Goal: Check status: Check status

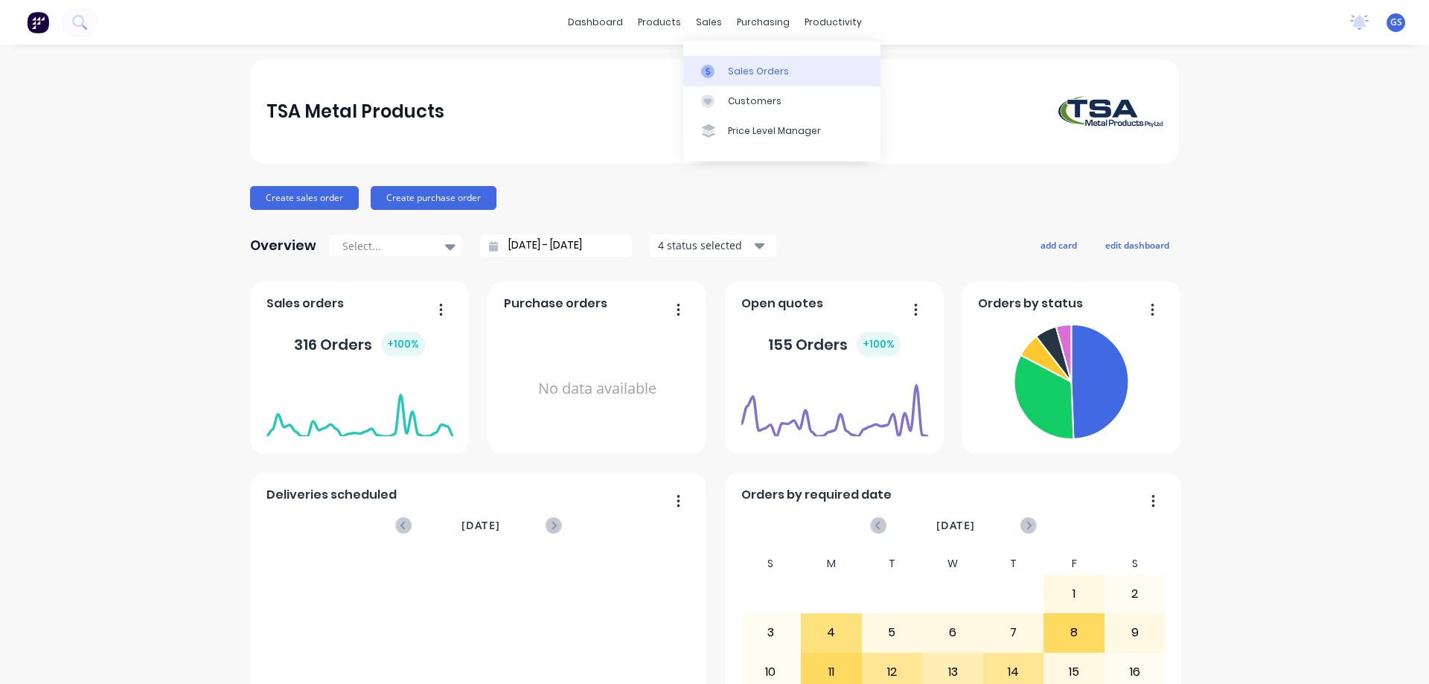
click at [733, 71] on div "Sales Orders" at bounding box center [758, 71] width 61 height 13
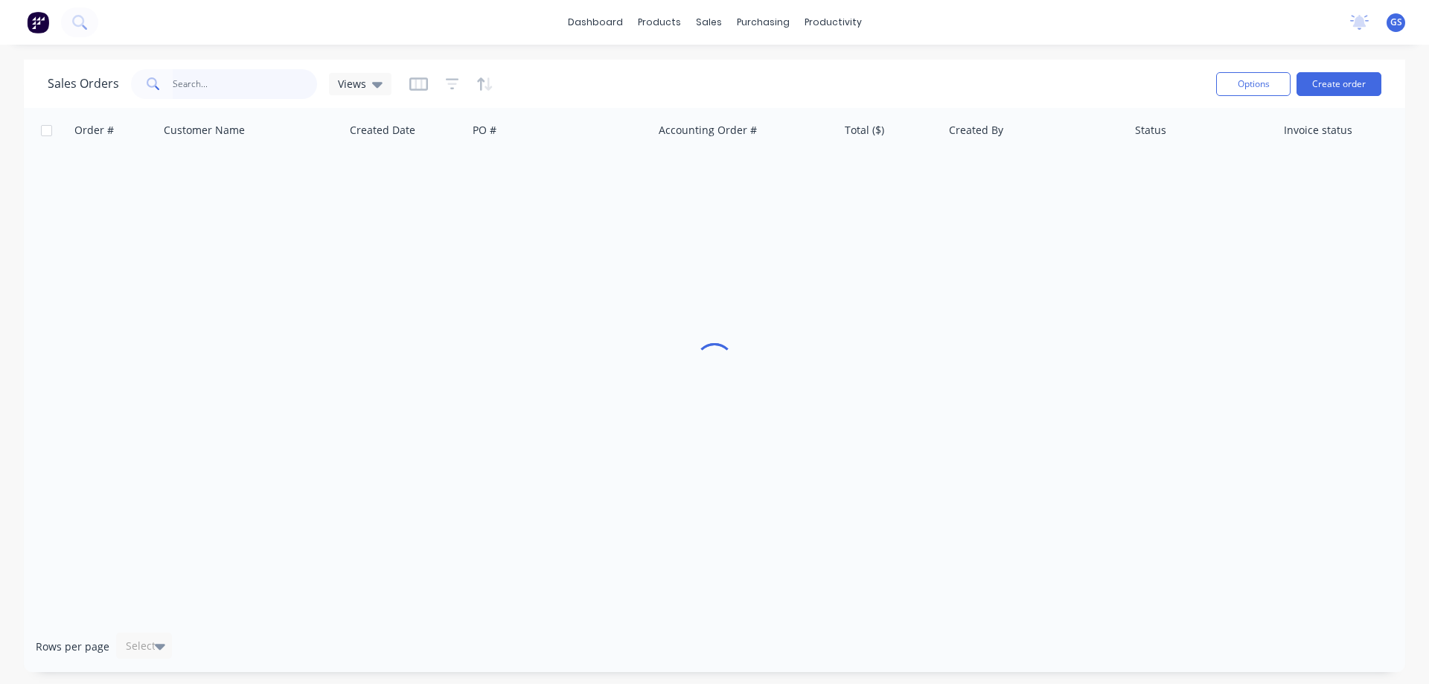
click at [232, 85] on input "text" at bounding box center [245, 84] width 145 height 30
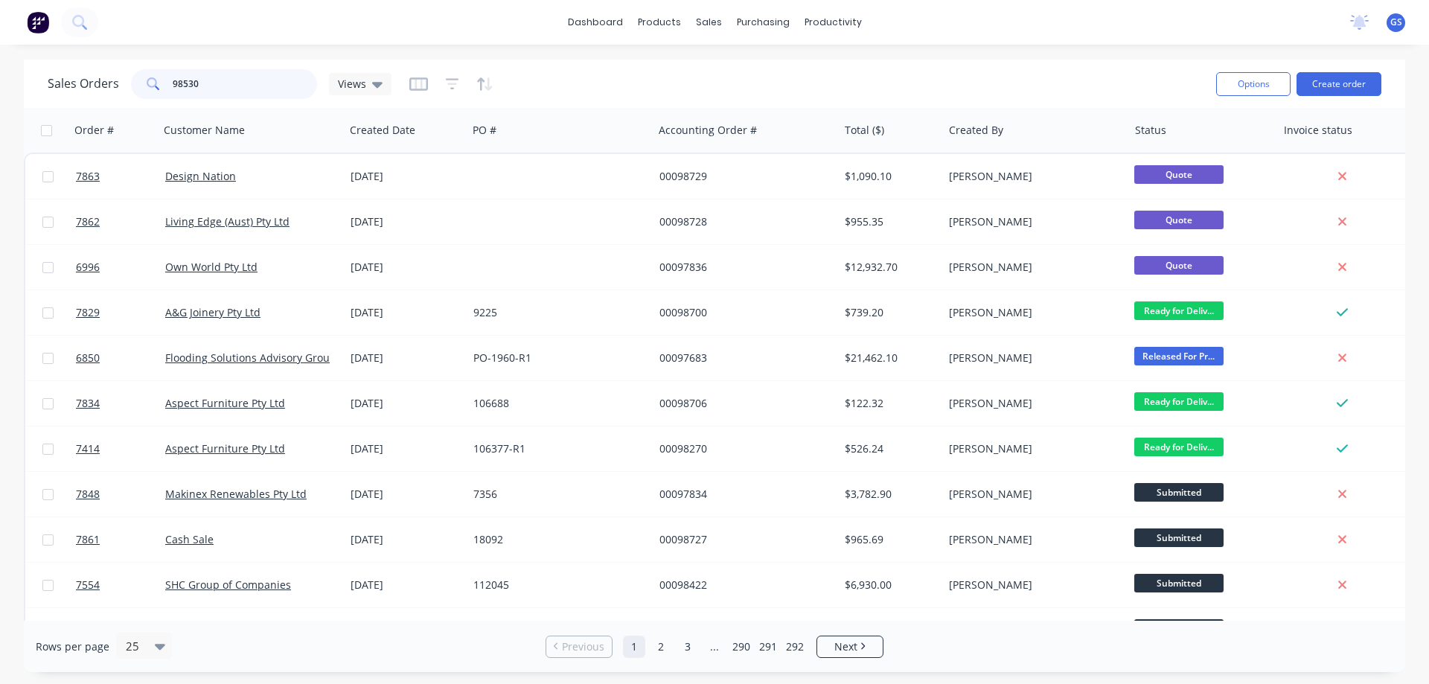
type input "98530"
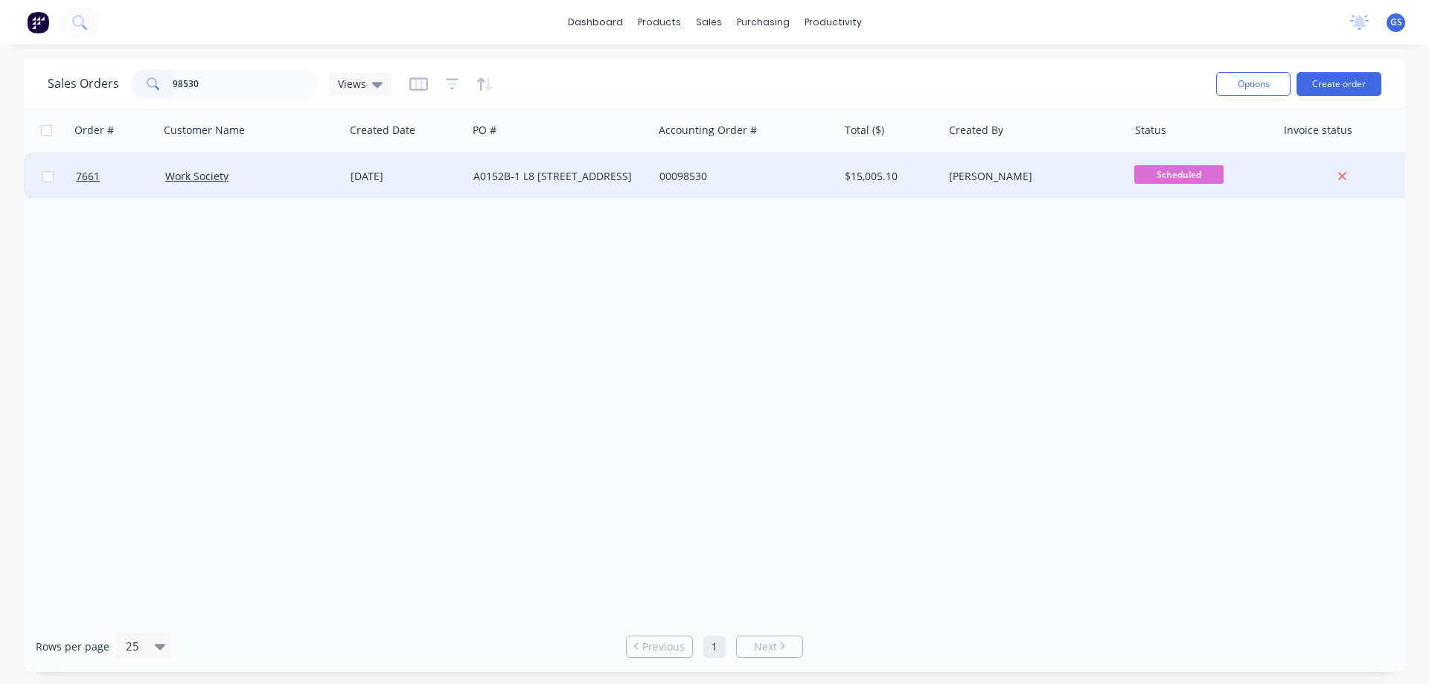
click at [264, 188] on div "Work Society" at bounding box center [251, 176] width 185 height 45
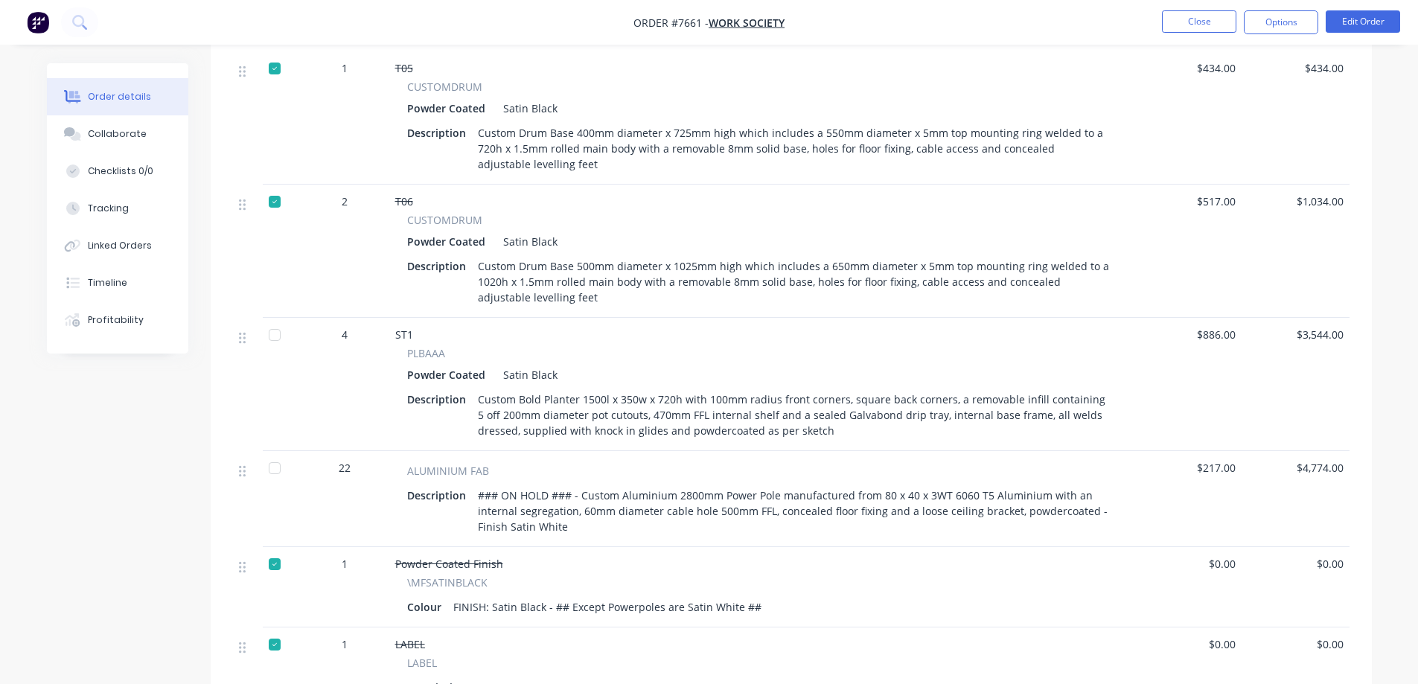
scroll to position [968, 0]
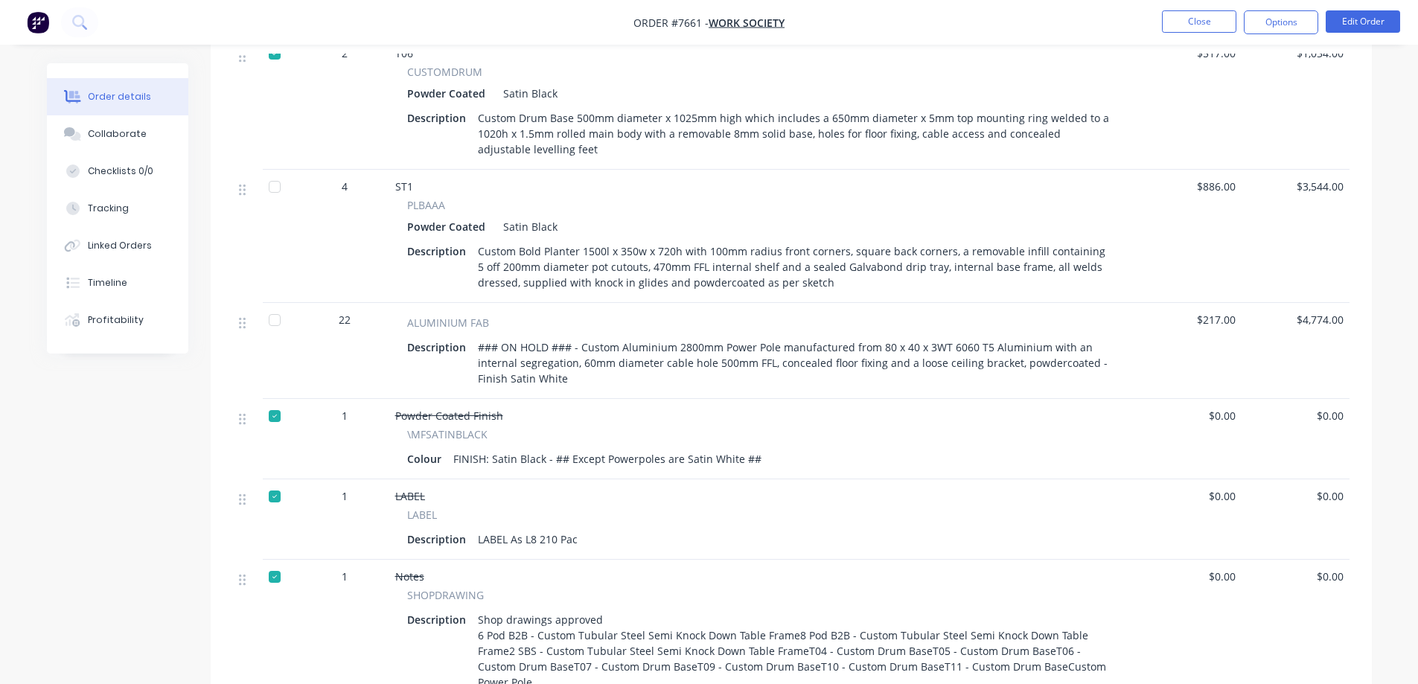
click at [278, 187] on div at bounding box center [275, 187] width 30 height 30
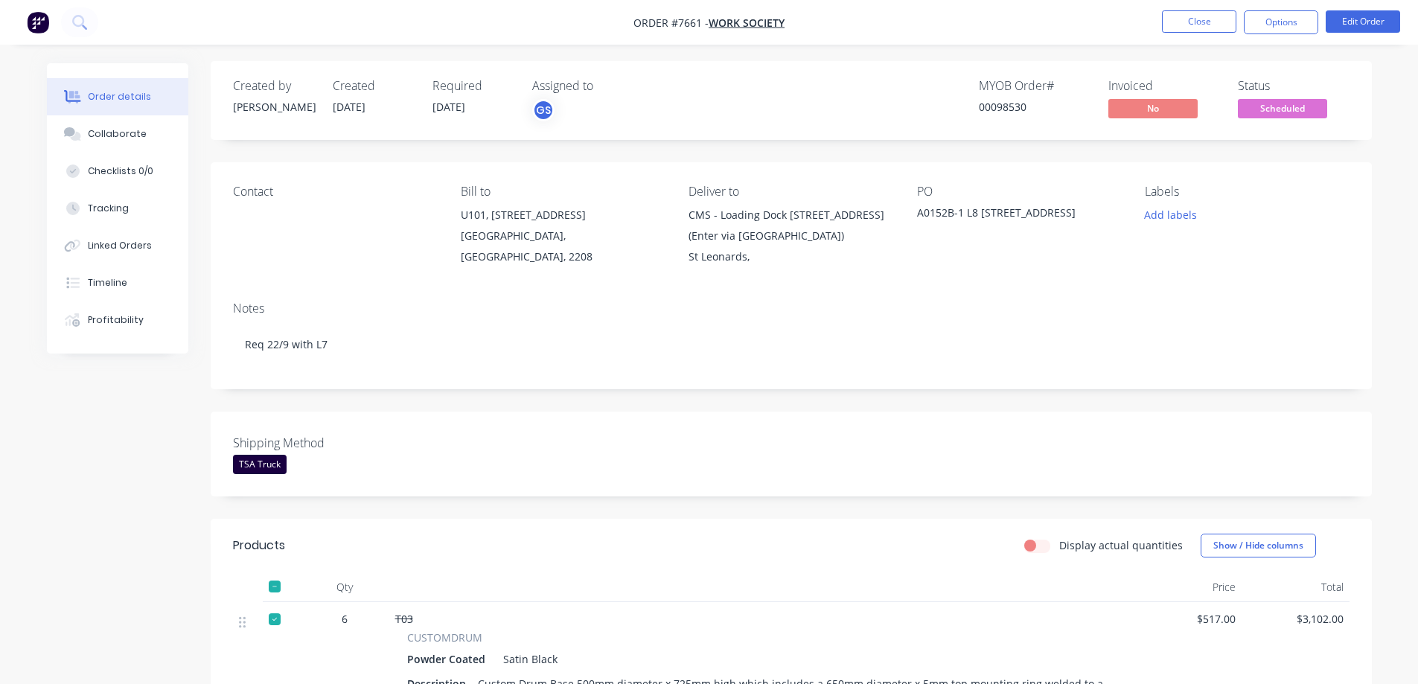
scroll to position [0, 0]
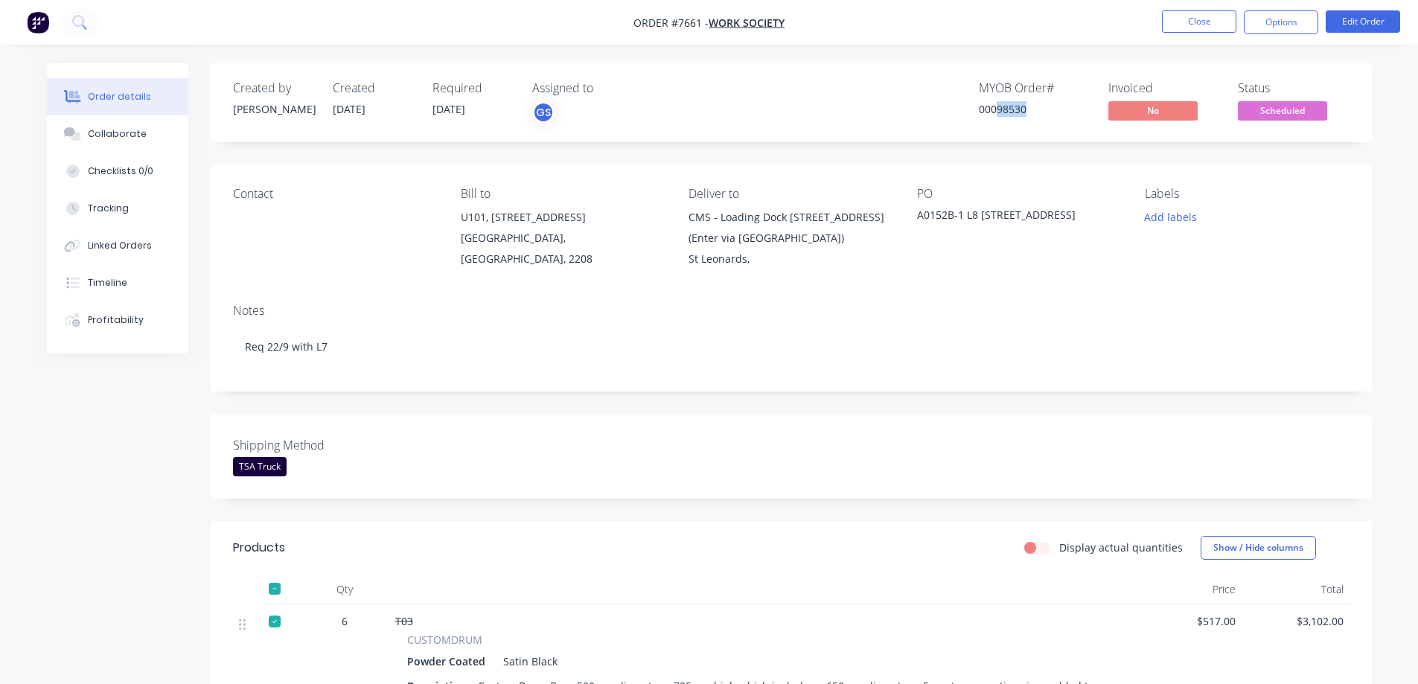
drag, startPoint x: 998, startPoint y: 110, endPoint x: 1027, endPoint y: 121, distance: 30.8
click at [1027, 121] on div "MYOB Order # 00098530" at bounding box center [1035, 102] width 112 height 43
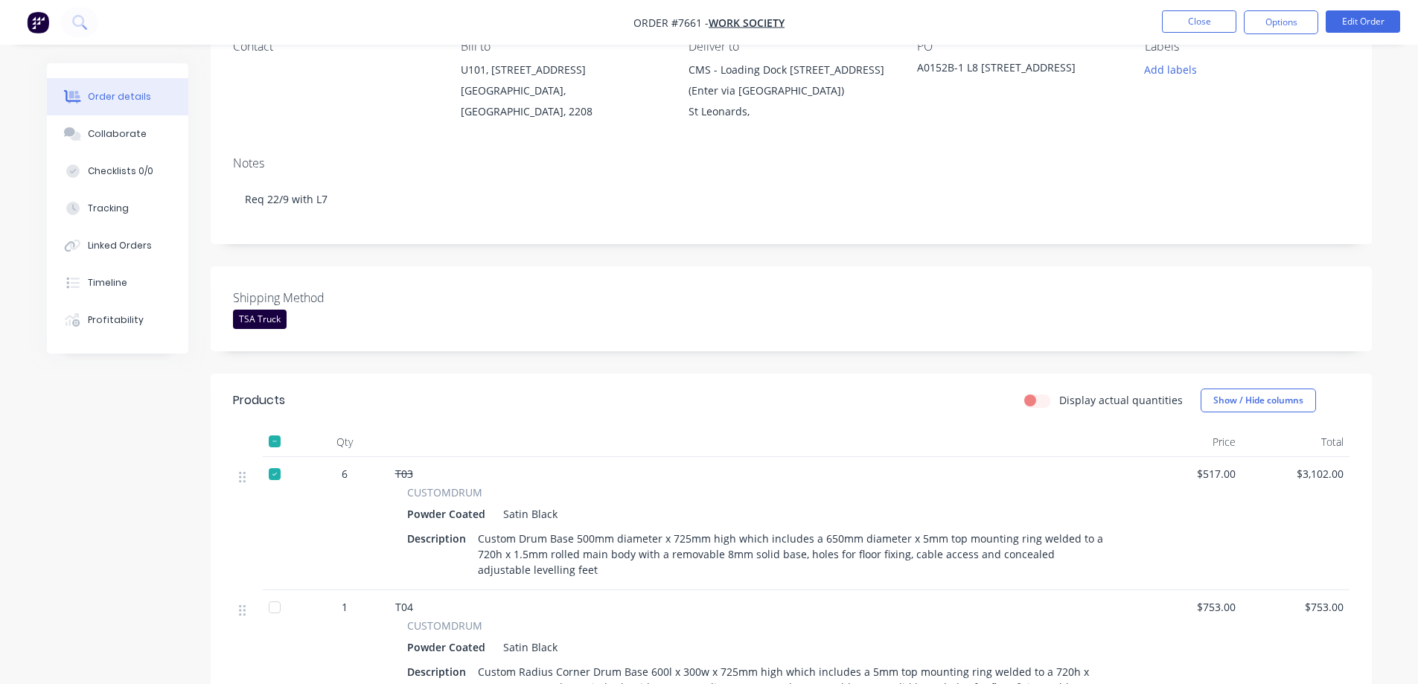
scroll to position [149, 0]
